Goal: Check status: Check status

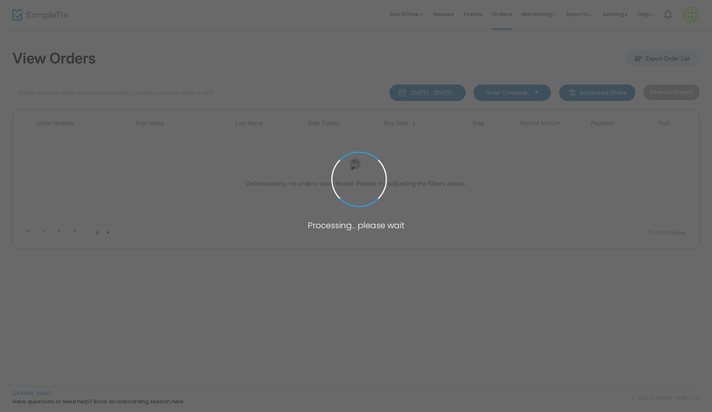
type input "[PERSON_NAME]"
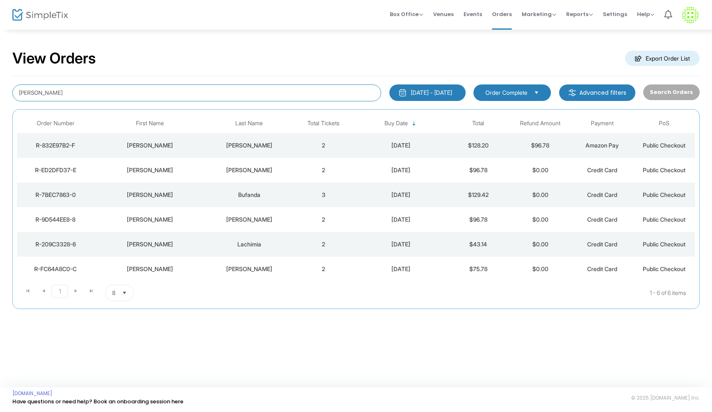
drag, startPoint x: 39, startPoint y: 94, endPoint x: 2, endPoint y: 94, distance: 37.5
click at [1, 94] on div "View Orders Export Order List joey 7/12/2025 - 8/11/2025 Last 30 Days Today Yes…" at bounding box center [356, 183] width 712 height 309
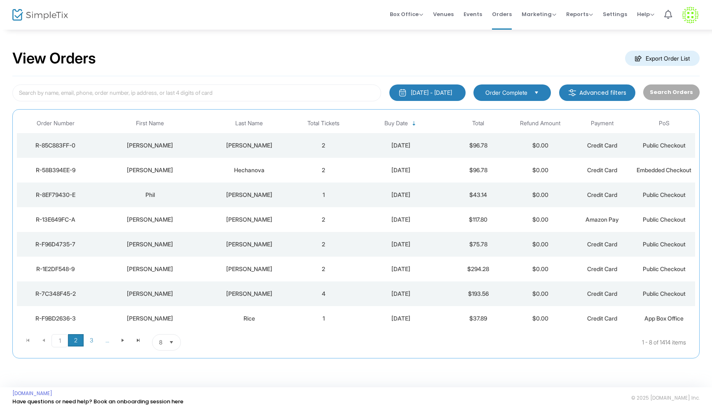
click at [74, 342] on span "2" at bounding box center [76, 340] width 16 height 12
click at [92, 342] on span "3" at bounding box center [92, 340] width 16 height 12
click at [61, 339] on span "1" at bounding box center [60, 340] width 16 height 12
click at [480, 15] on span "Events" at bounding box center [473, 14] width 19 height 21
